Goal: Check status

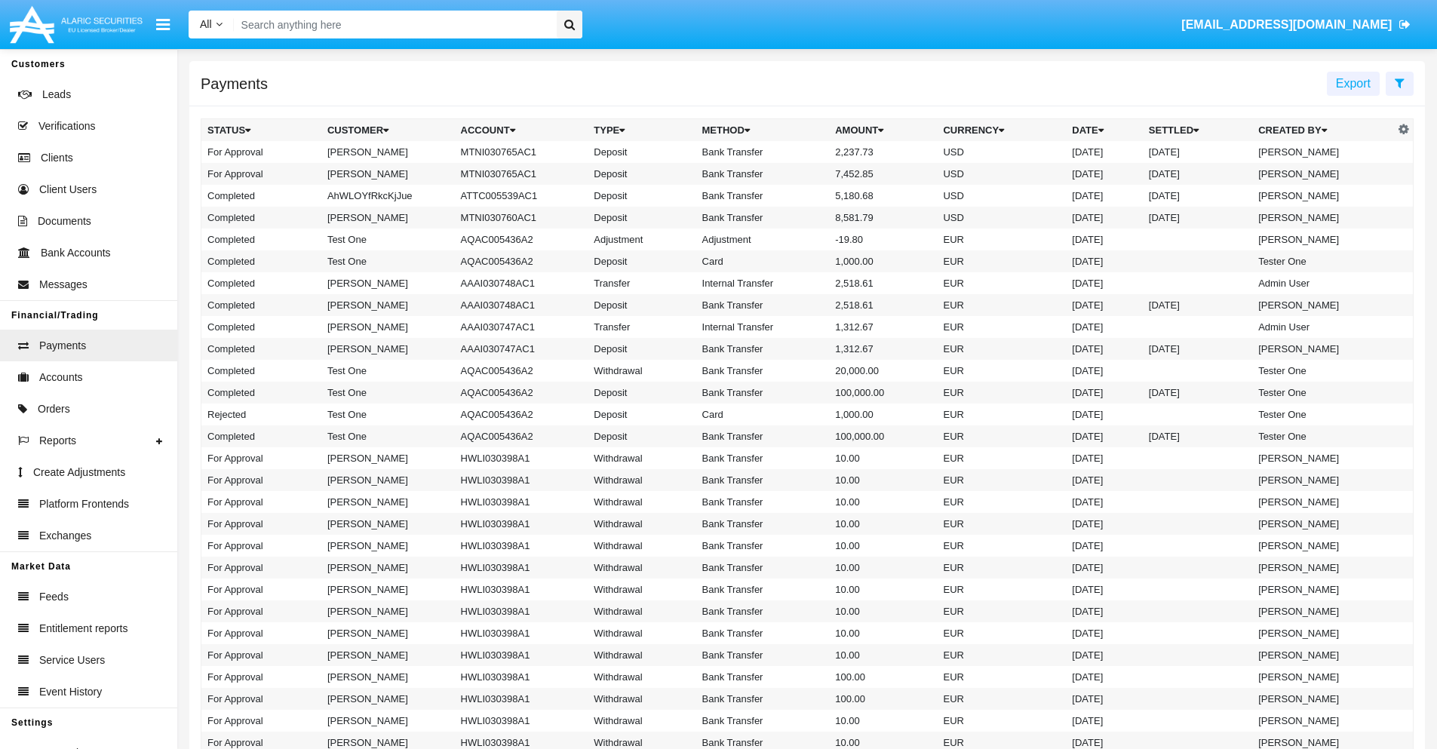
click at [1400, 82] on icon at bounding box center [1400, 83] width 10 height 12
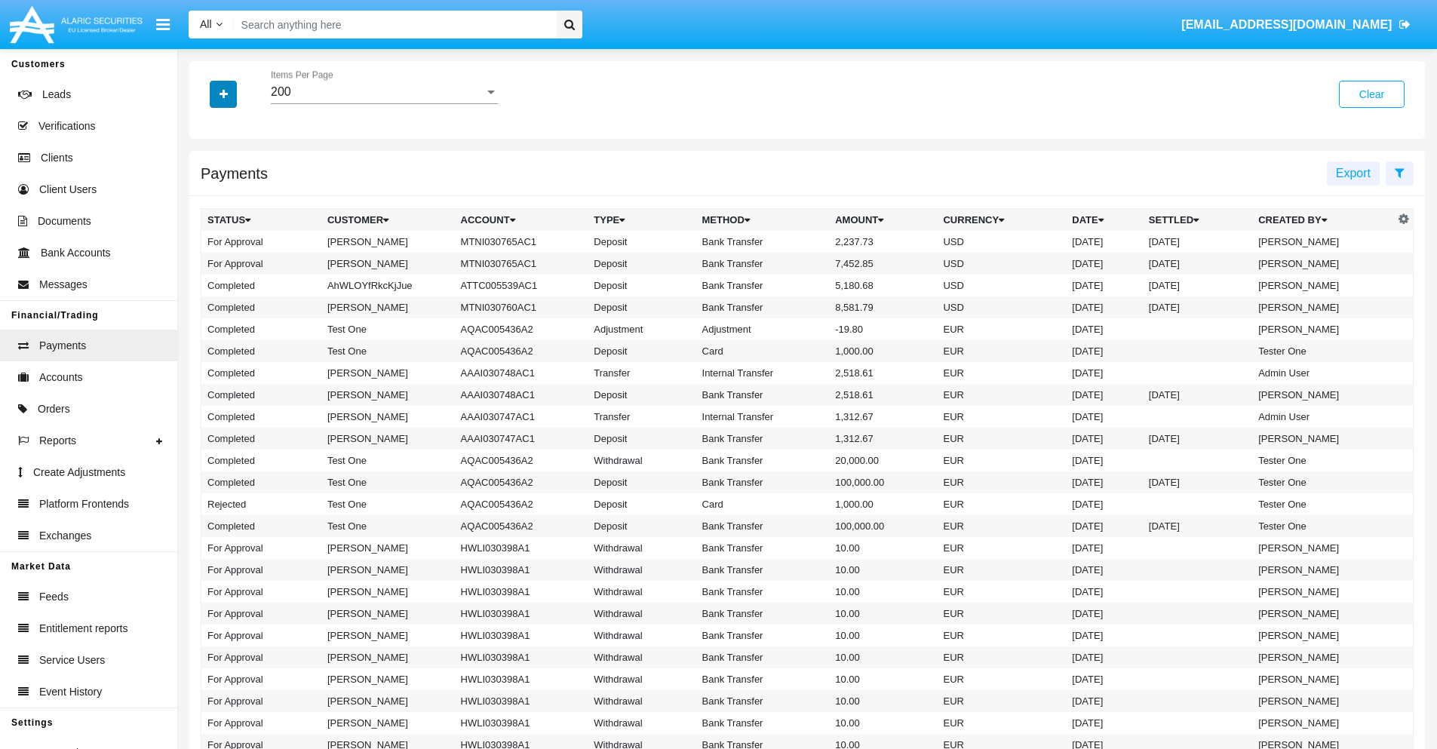
click at [223, 94] on icon "button" at bounding box center [224, 94] width 8 height 11
click at [232, 257] on span "Date" at bounding box center [233, 256] width 26 height 18
click at [207, 263] on input "Date" at bounding box center [207, 263] width 1 height 1
checkbox input "true"
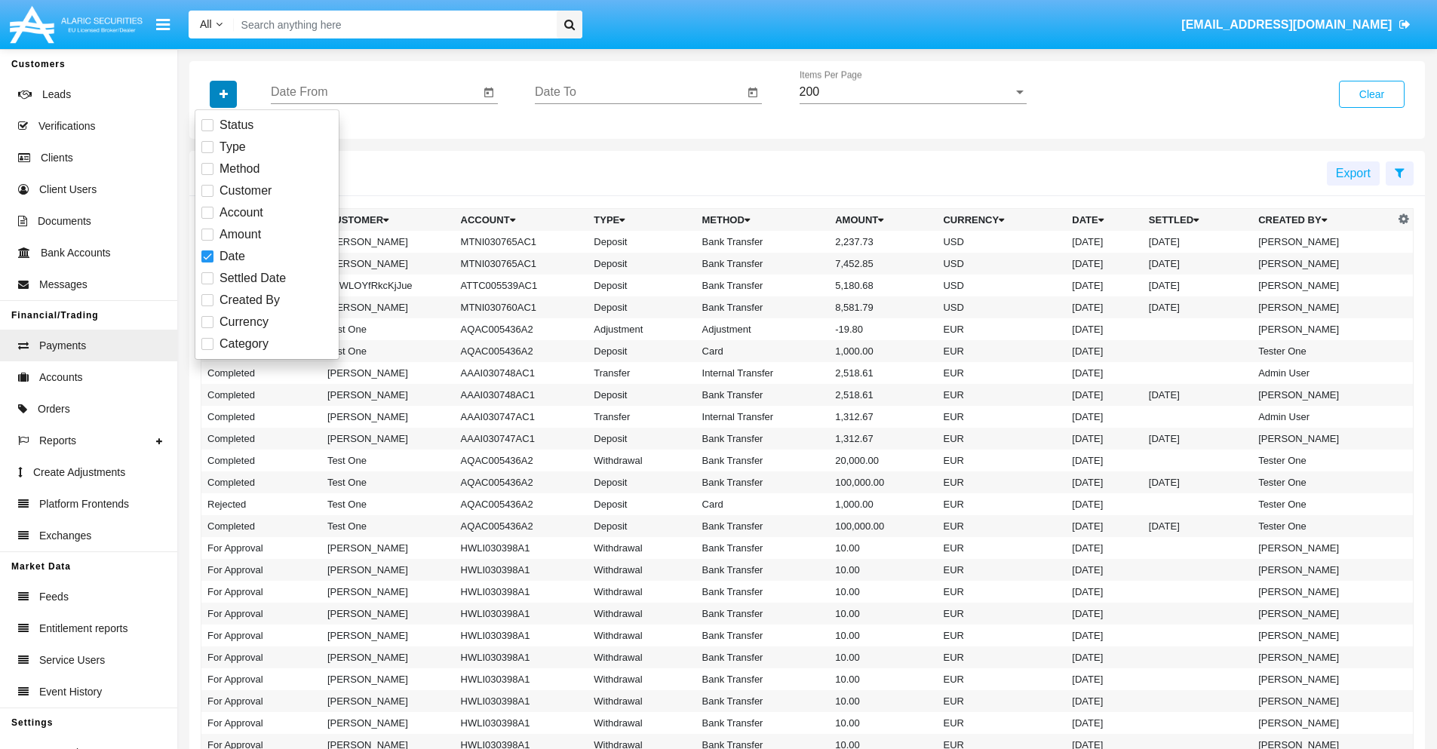
click at [223, 94] on icon "button" at bounding box center [224, 94] width 8 height 11
click at [375, 92] on input "Date From" at bounding box center [375, 92] width 209 height 14
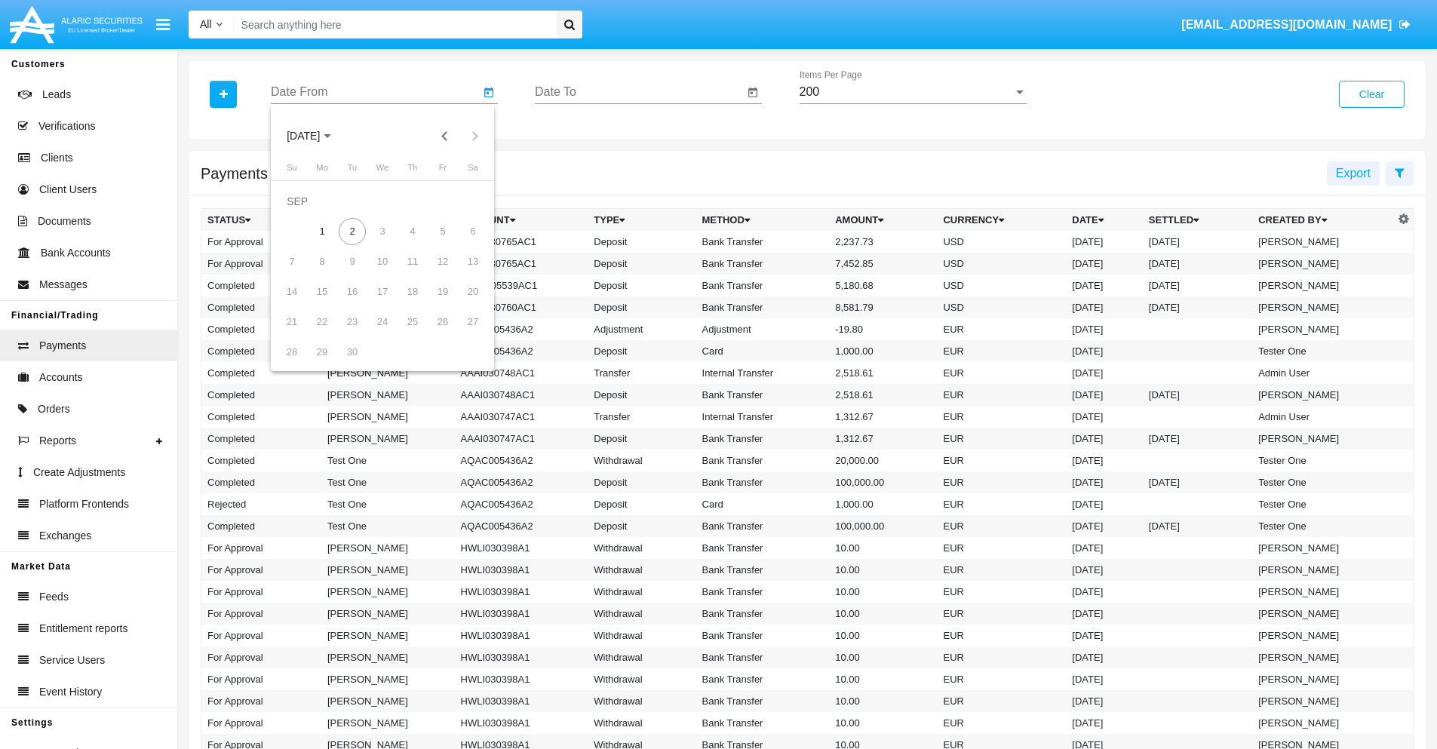
click at [316, 136] on span "[DATE]" at bounding box center [303, 137] width 33 height 12
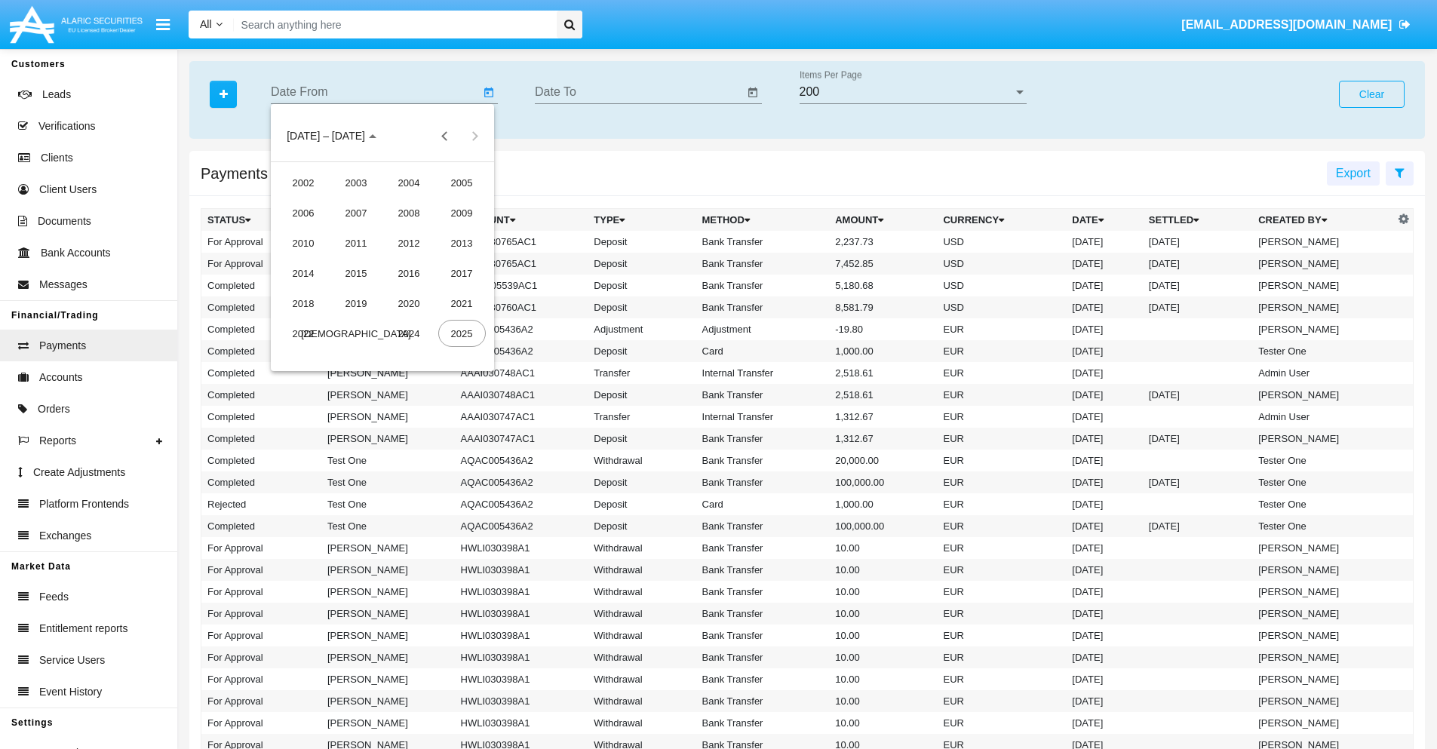
click at [462, 333] on div "2025" at bounding box center [462, 333] width 48 height 27
click at [303, 213] on div "JAN" at bounding box center [304, 212] width 48 height 27
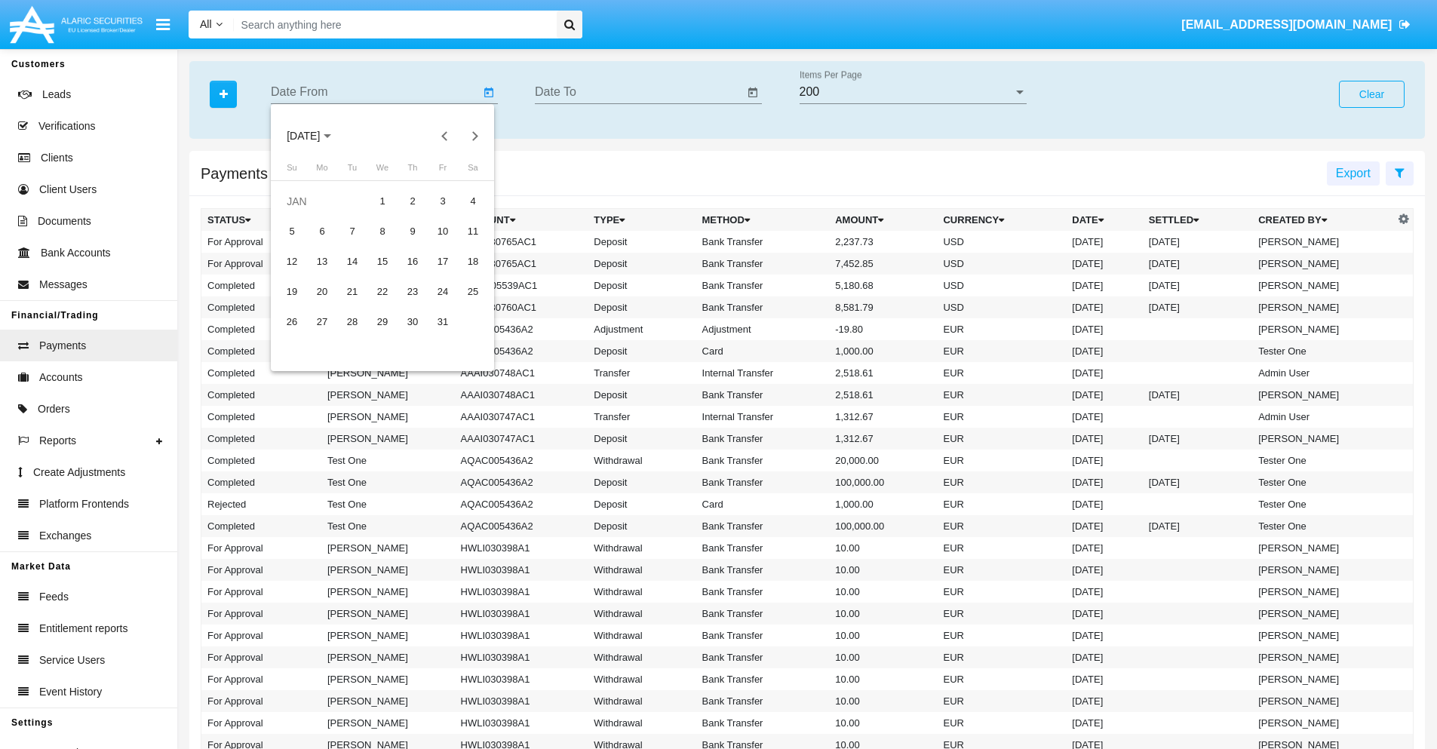
click at [352, 231] on div "7" at bounding box center [352, 231] width 27 height 27
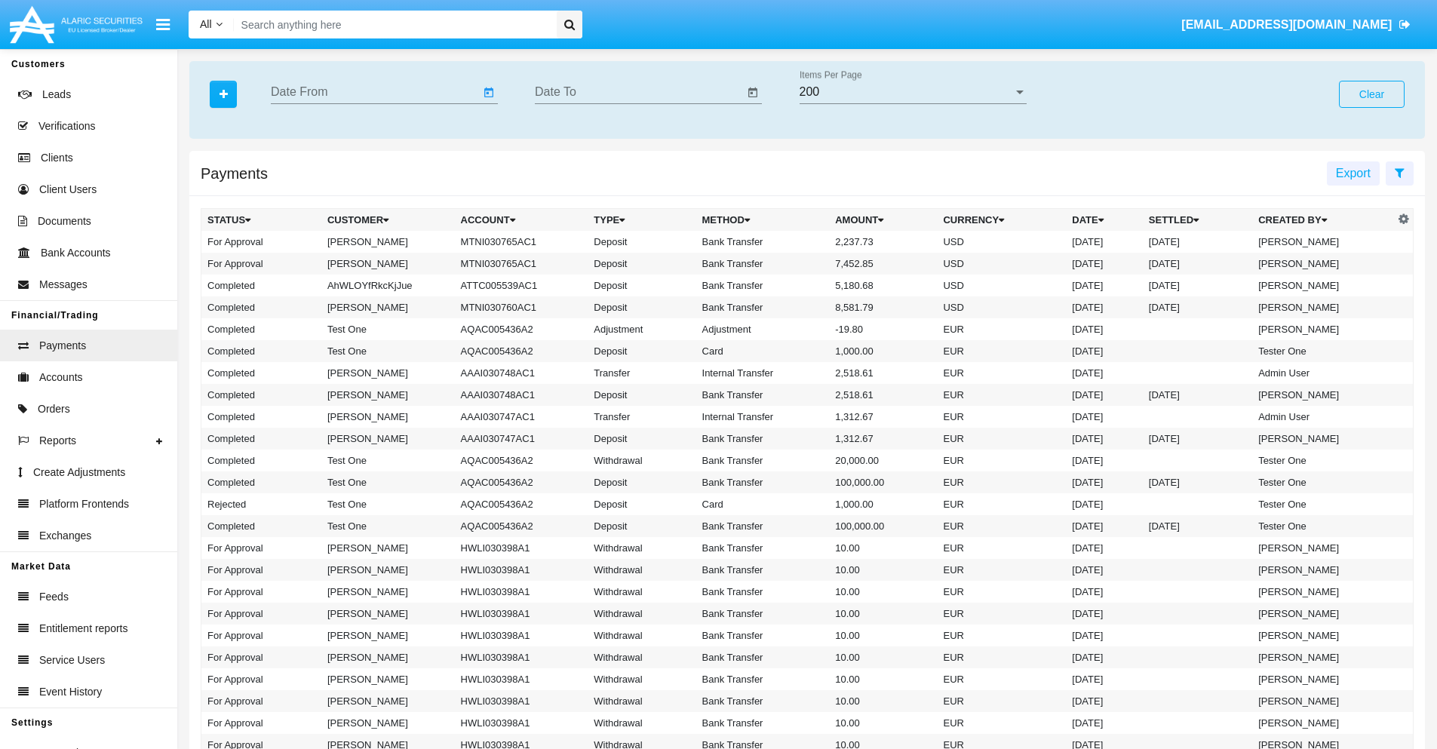
type input "[DATE]"
click at [639, 92] on input "Date To" at bounding box center [639, 92] width 209 height 14
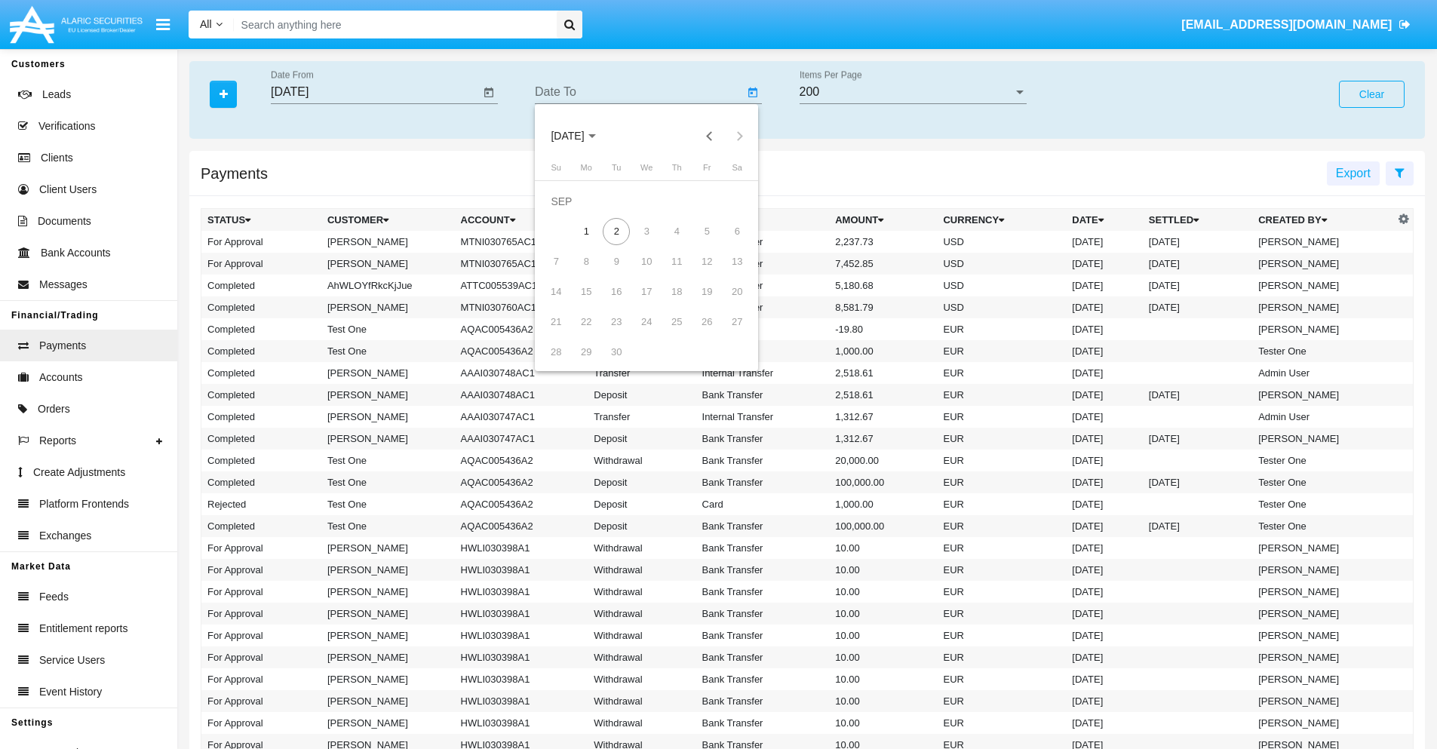
click at [580, 136] on span "[DATE]" at bounding box center [567, 137] width 33 height 12
click at [726, 333] on div "2025" at bounding box center [726, 333] width 48 height 27
click at [567, 213] on div "JAN" at bounding box center [568, 212] width 48 height 27
click at [616, 231] on div "7" at bounding box center [616, 231] width 27 height 27
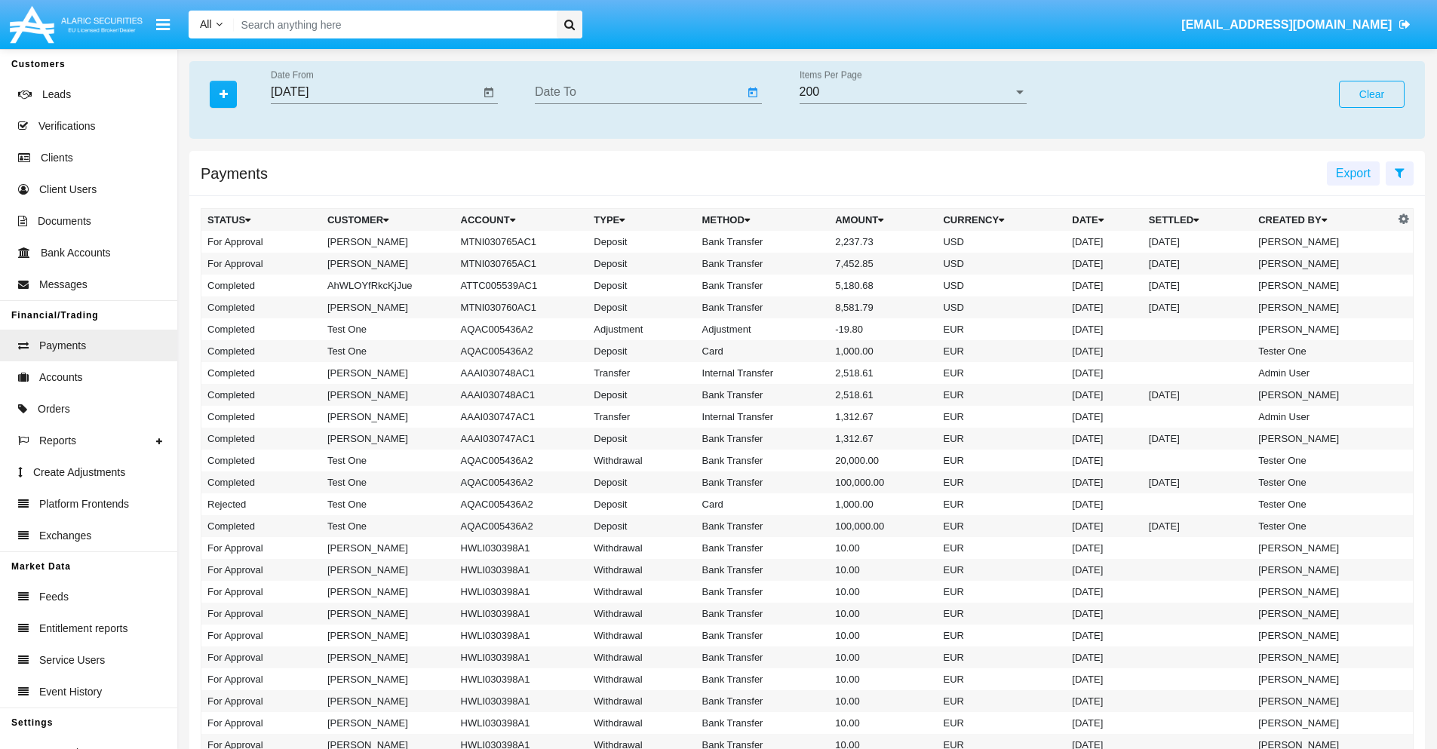
type input "[DATE]"
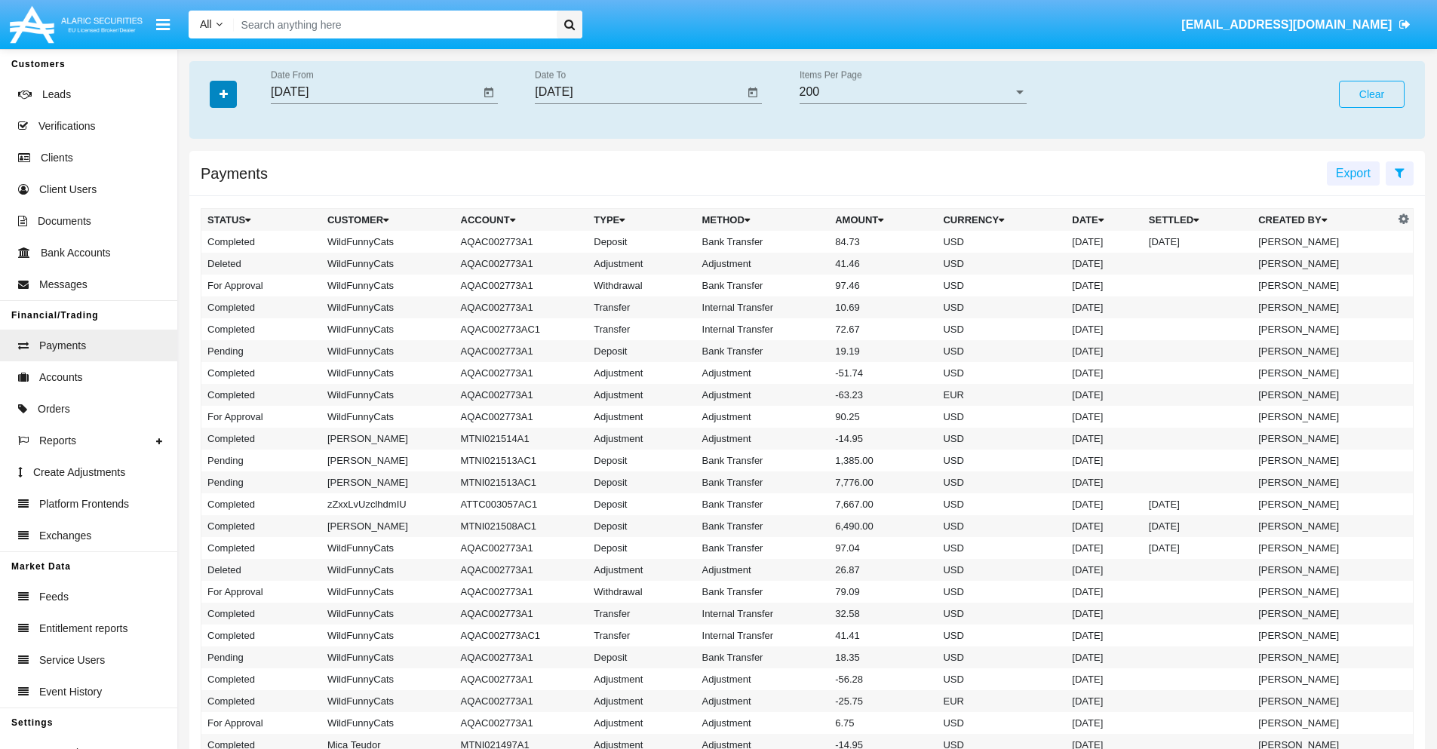
click at [223, 94] on icon "button" at bounding box center [224, 94] width 8 height 11
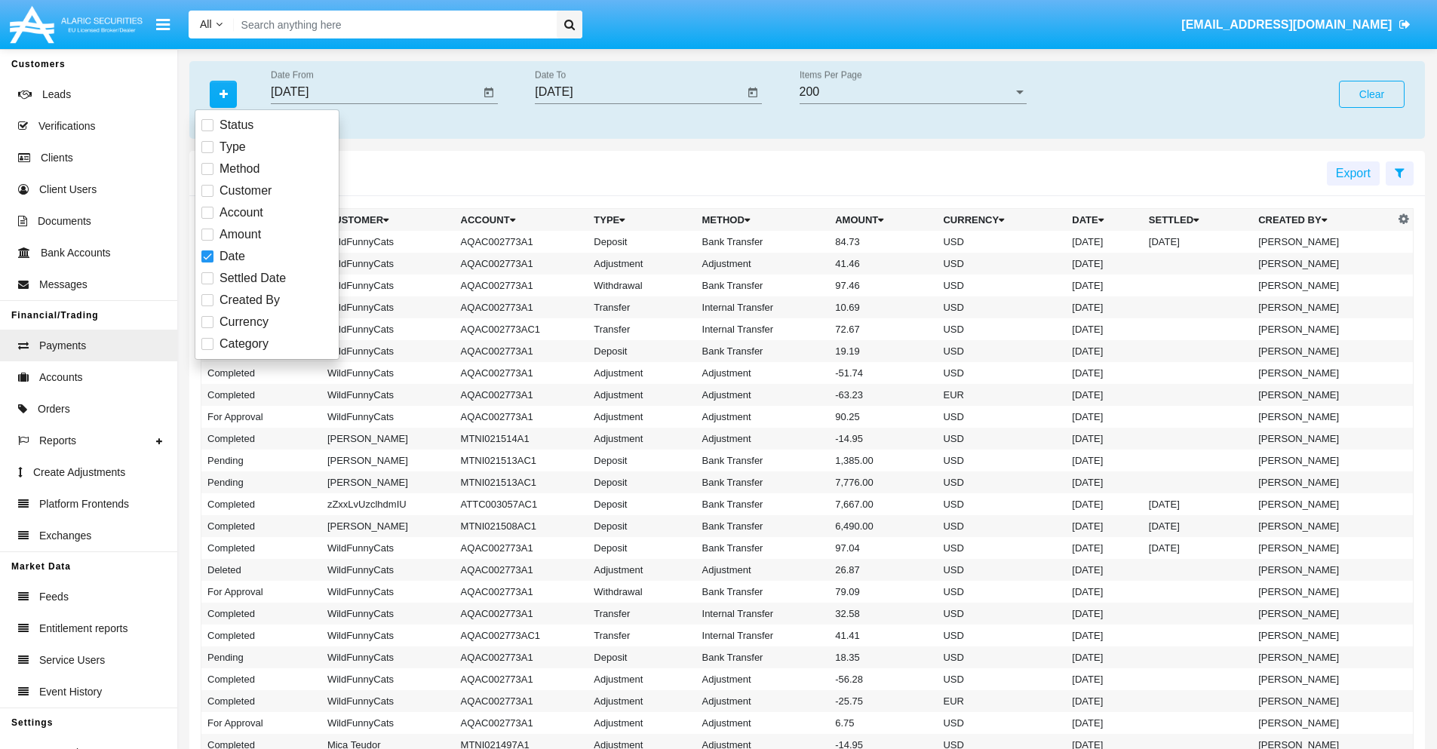
click at [244, 344] on span "Category" at bounding box center [244, 344] width 49 height 18
click at [207, 350] on input "Category" at bounding box center [207, 350] width 1 height 1
checkbox input "true"
click at [223, 94] on icon "button" at bounding box center [224, 94] width 8 height 11
